Goal: Check status: Check status

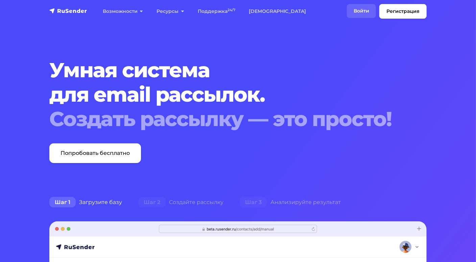
click at [362, 9] on link "Войти" at bounding box center [361, 11] width 29 height 14
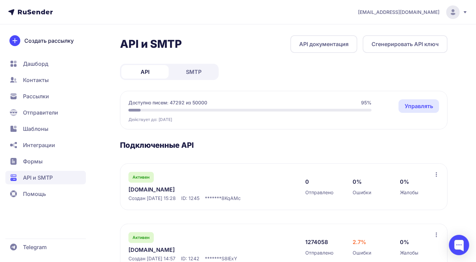
click at [146, 247] on link "[DOMAIN_NAME]" at bounding box center [198, 249] width 139 height 8
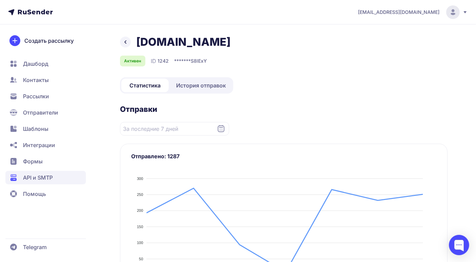
click at [203, 86] on span "История отправок" at bounding box center [201, 85] width 50 height 8
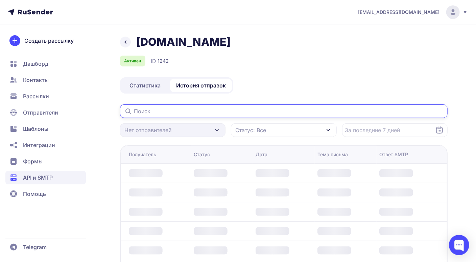
click at [165, 113] on input "text" at bounding box center [284, 111] width 328 height 14
paste input "[EMAIL_ADDRESS][DOMAIN_NAME]"
click at [244, 112] on input "[EMAIL_ADDRESS][DOMAIN_NAME]" at bounding box center [284, 111] width 328 height 14
click at [235, 108] on input "[EMAIL_ADDRESS][DOMAIN_NAME]" at bounding box center [284, 111] width 328 height 14
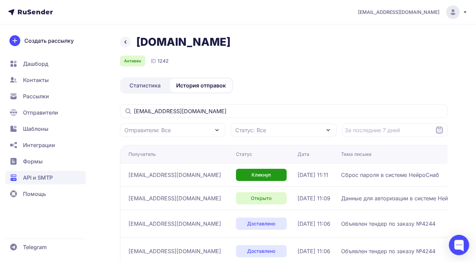
click at [353, 65] on div "Активен ID 1242" at bounding box center [284, 60] width 328 height 11
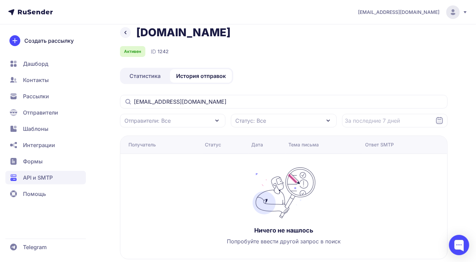
scroll to position [22, 0]
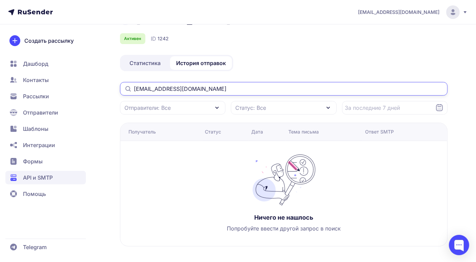
click at [202, 89] on input "[EMAIL_ADDRESS][DOMAIN_NAME]" at bounding box center [284, 89] width 328 height 14
click at [133, 84] on input "[EMAIL_ADDRESS][DOMAIN_NAME]" at bounding box center [284, 89] width 328 height 14
drag, startPoint x: 136, startPoint y: 86, endPoint x: 152, endPoint y: 93, distance: 17.7
click at [136, 86] on input "[EMAIL_ADDRESS][DOMAIN_NAME]" at bounding box center [284, 89] width 328 height 14
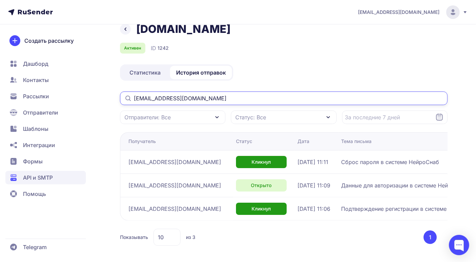
scroll to position [12, 0]
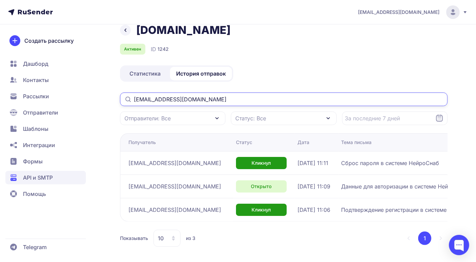
type input "[EMAIL_ADDRESS][DOMAIN_NAME]"
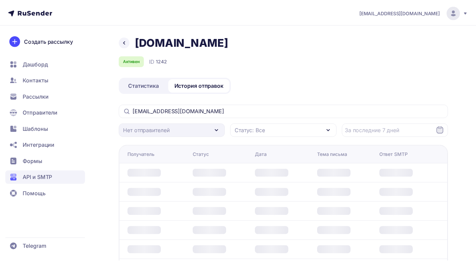
scroll to position [12, 0]
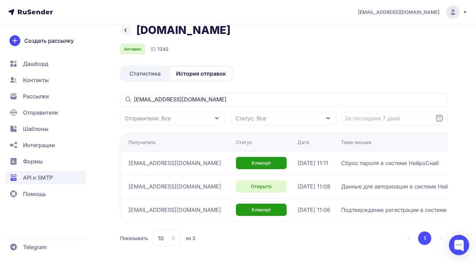
click at [53, 13] on header "info@neurosnab.ru" at bounding box center [238, 12] width 476 height 24
click at [47, 12] on icon at bounding box center [35, 11] width 35 height 5
